Goal: Task Accomplishment & Management: Manage account settings

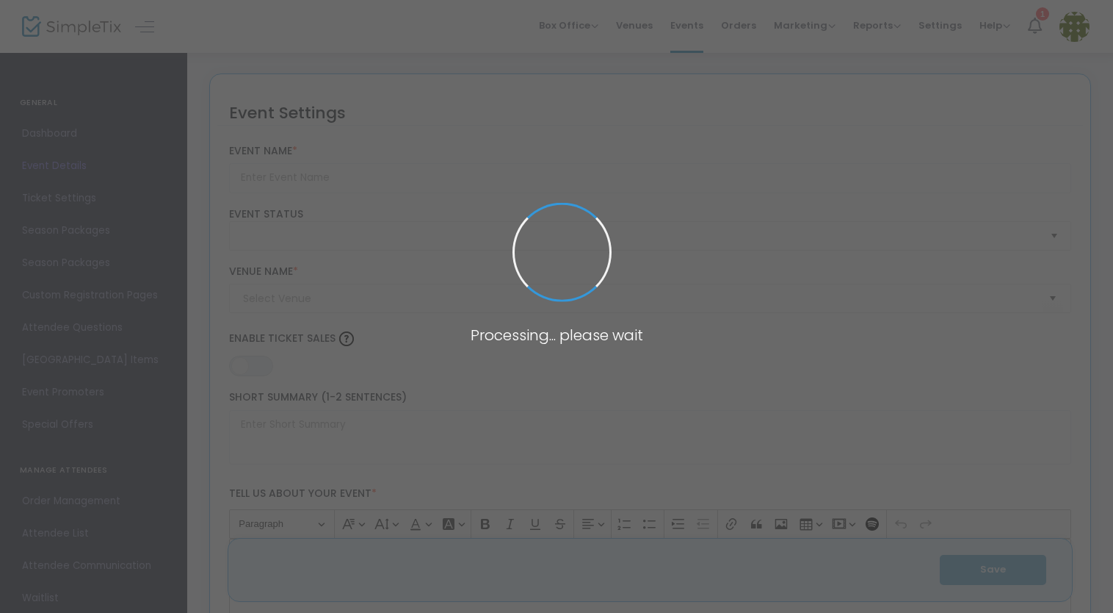
type input "Weekly Crafting Club"
type textarea "Weekly Crafting ClubGet creative every [DATE] from 3:00 to 4:30 PM in the Tapro…"
type input "Register Now"
type input "[GEOGRAPHIC_DATA]"
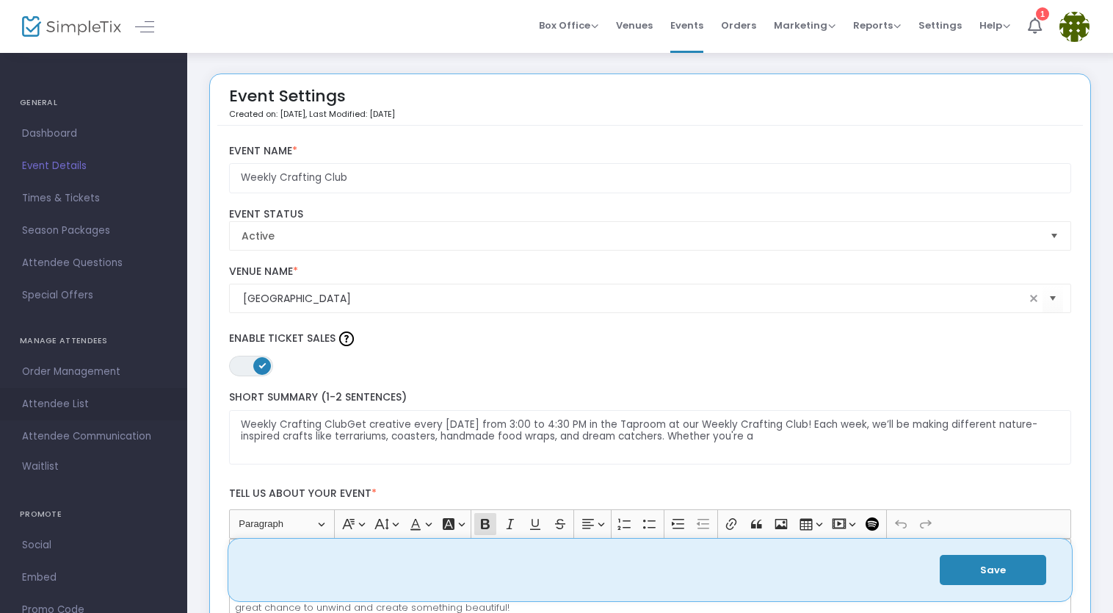
click at [73, 407] on span "Attendee List" at bounding box center [93, 403] width 143 height 19
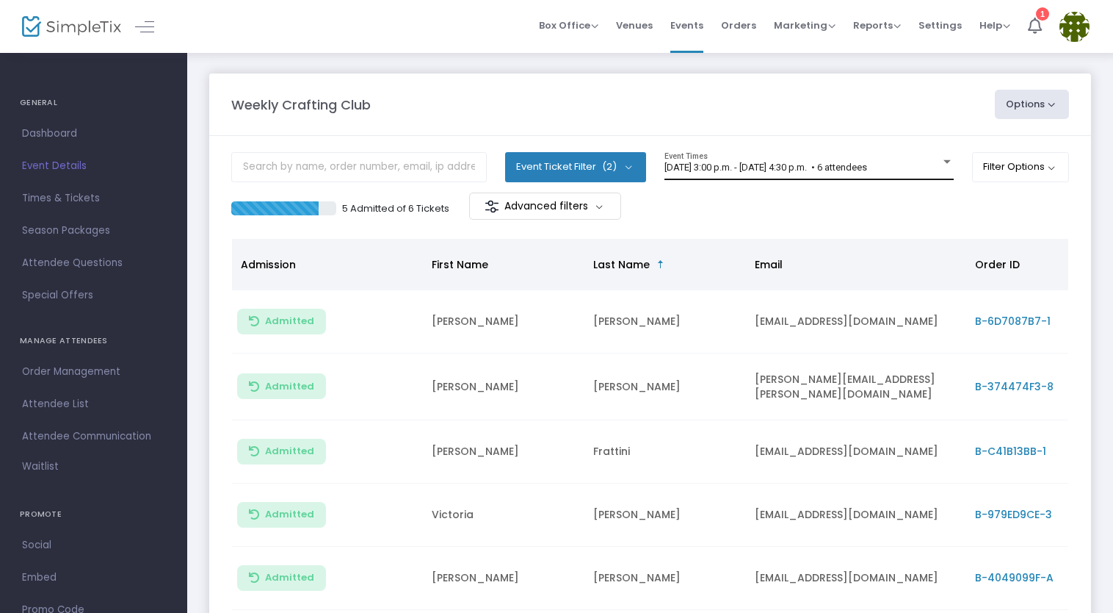
click at [821, 165] on span "[DATE] 3:00 p.m. - [DATE] 4:30 p.m. • 6 attendees" at bounding box center [766, 167] width 203 height 11
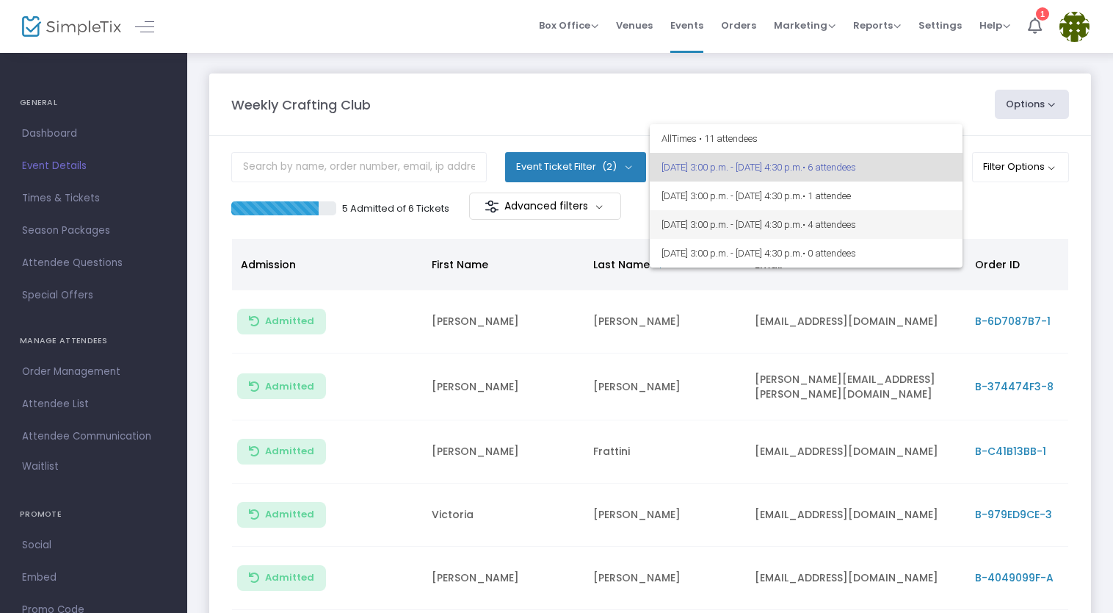
click at [810, 225] on span "[DATE] 3:00 p.m. - [DATE] 4:30 p.m. • 4 attendees" at bounding box center [806, 224] width 289 height 29
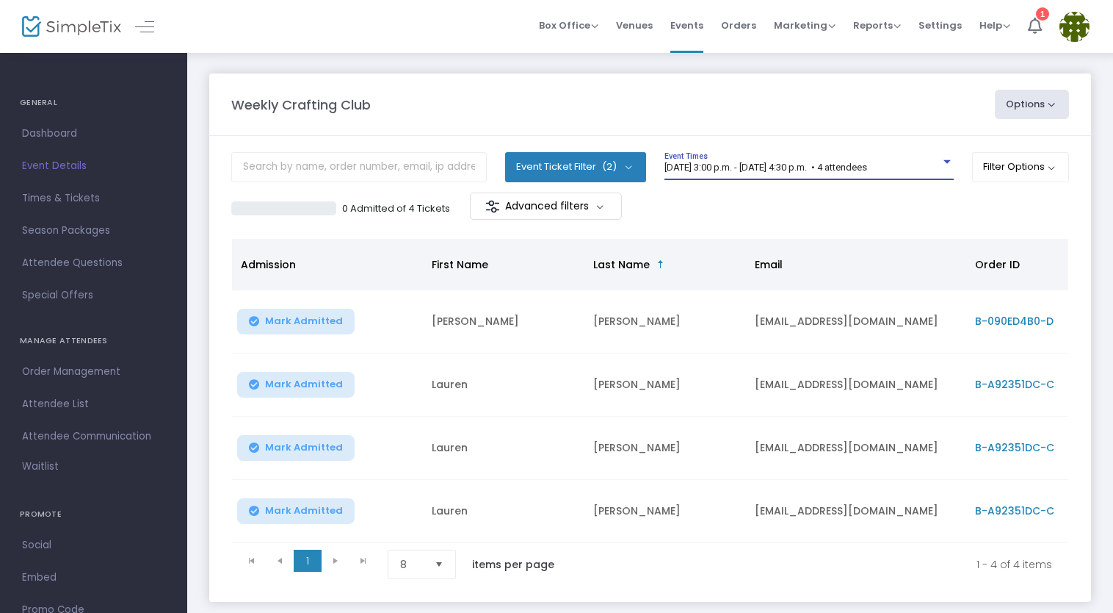
click at [690, 116] on div "Weekly Crafting Club Options Export List Print Name Tags Export to Mailchimp Sm…" at bounding box center [650, 104] width 853 height 29
